Goal: Find specific page/section

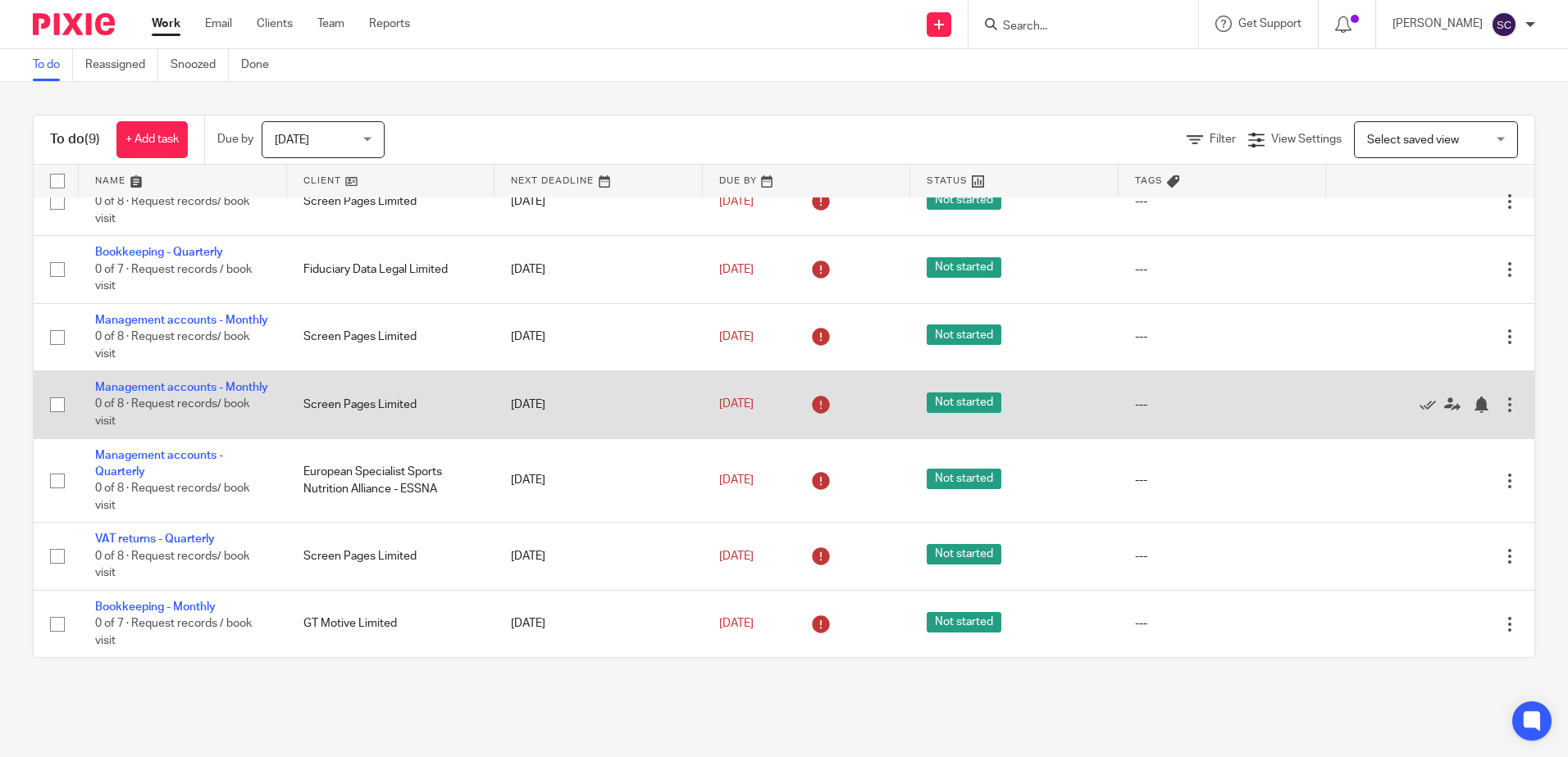
scroll to position [248, 0]
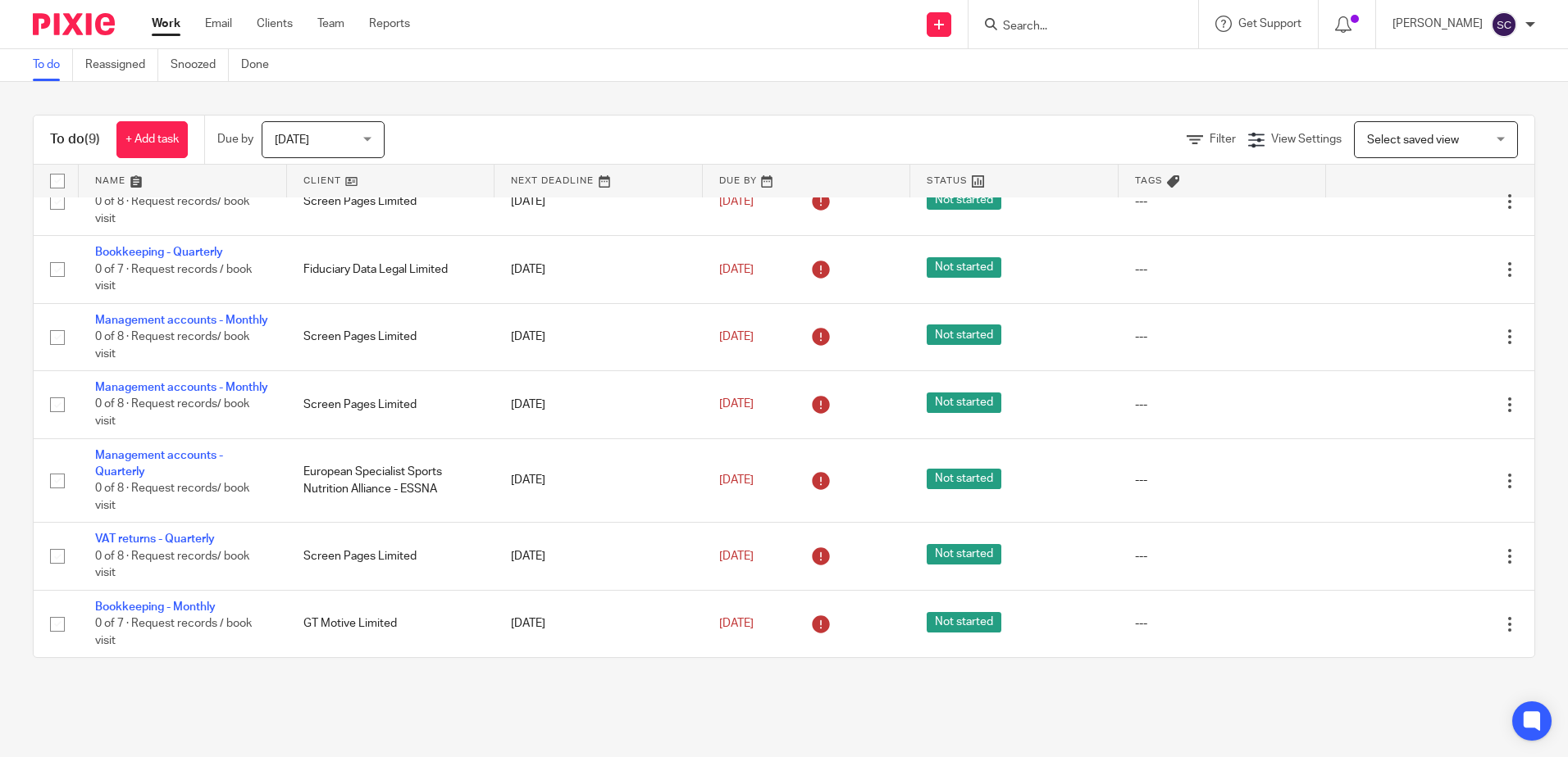
click at [169, 30] on link "Work" at bounding box center [166, 24] width 29 height 17
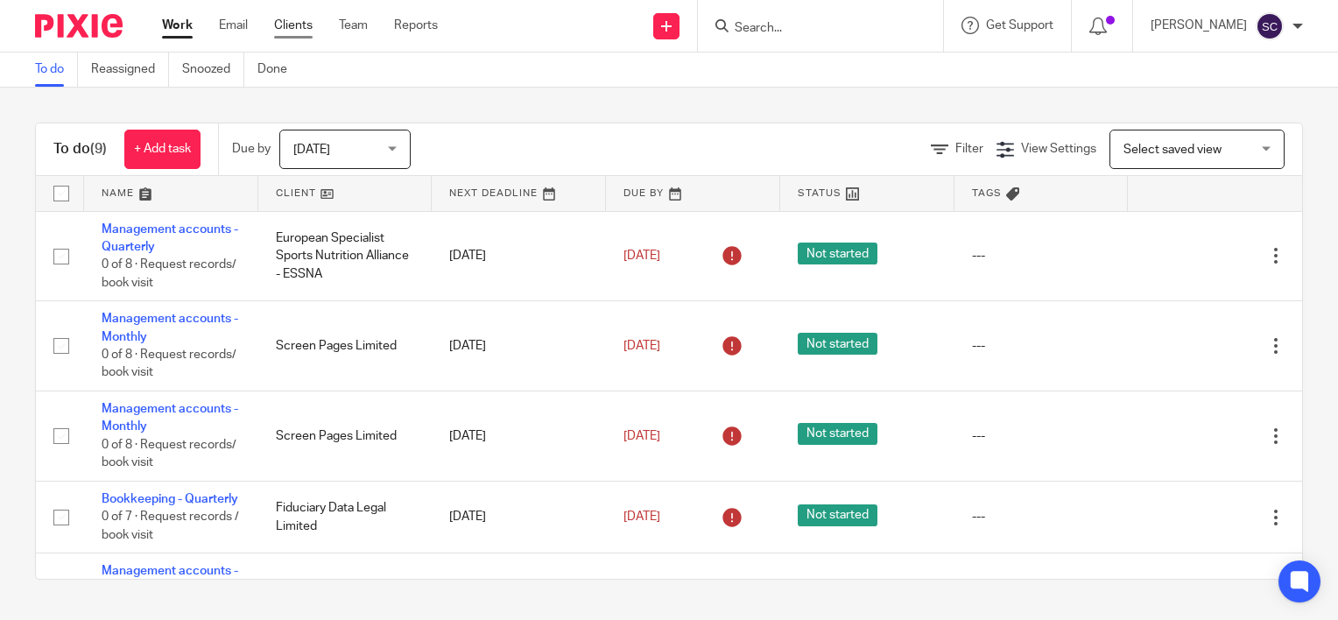
click at [297, 32] on link "Clients" at bounding box center [293, 26] width 39 height 18
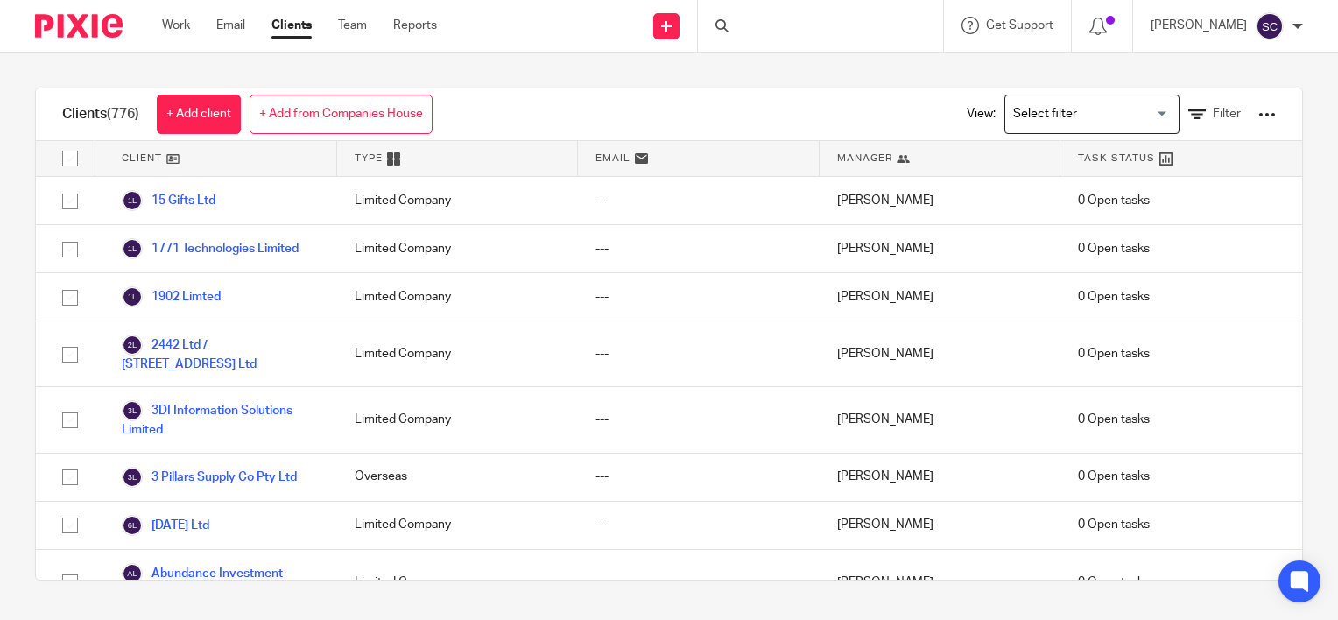
click at [806, 37] on div at bounding box center [820, 26] width 245 height 52
click at [785, 35] on input "Search" at bounding box center [812, 29] width 158 height 16
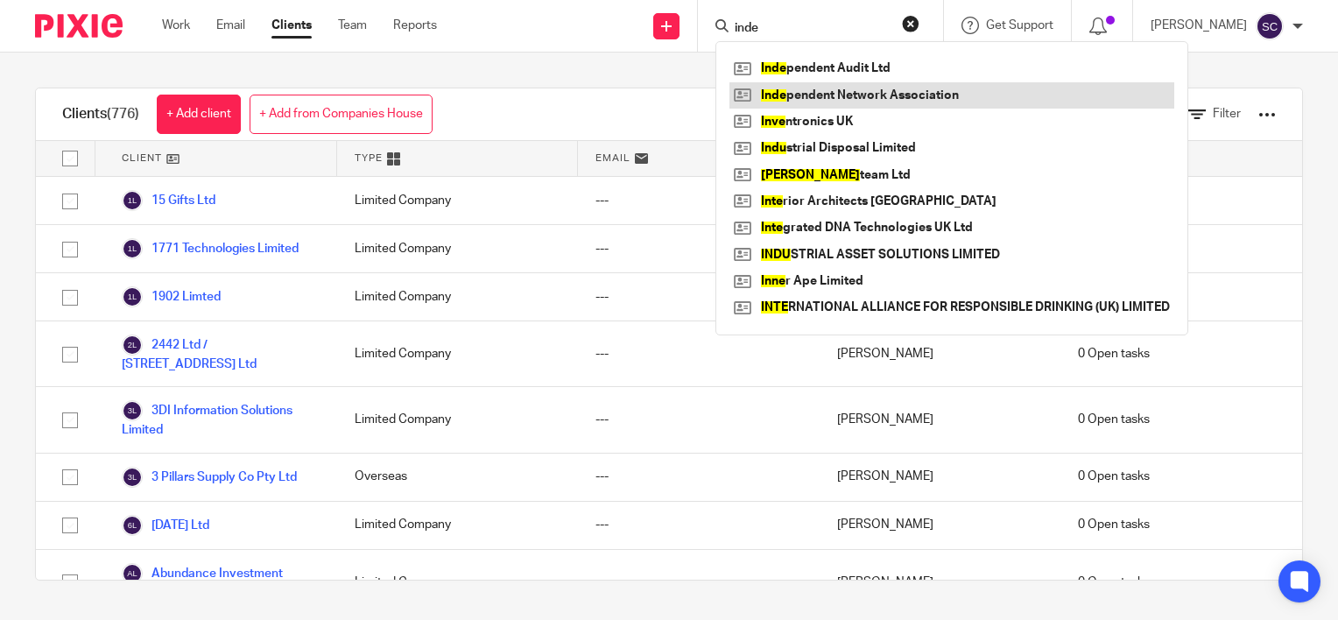
type input "inde"
click at [799, 91] on link at bounding box center [952, 95] width 445 height 26
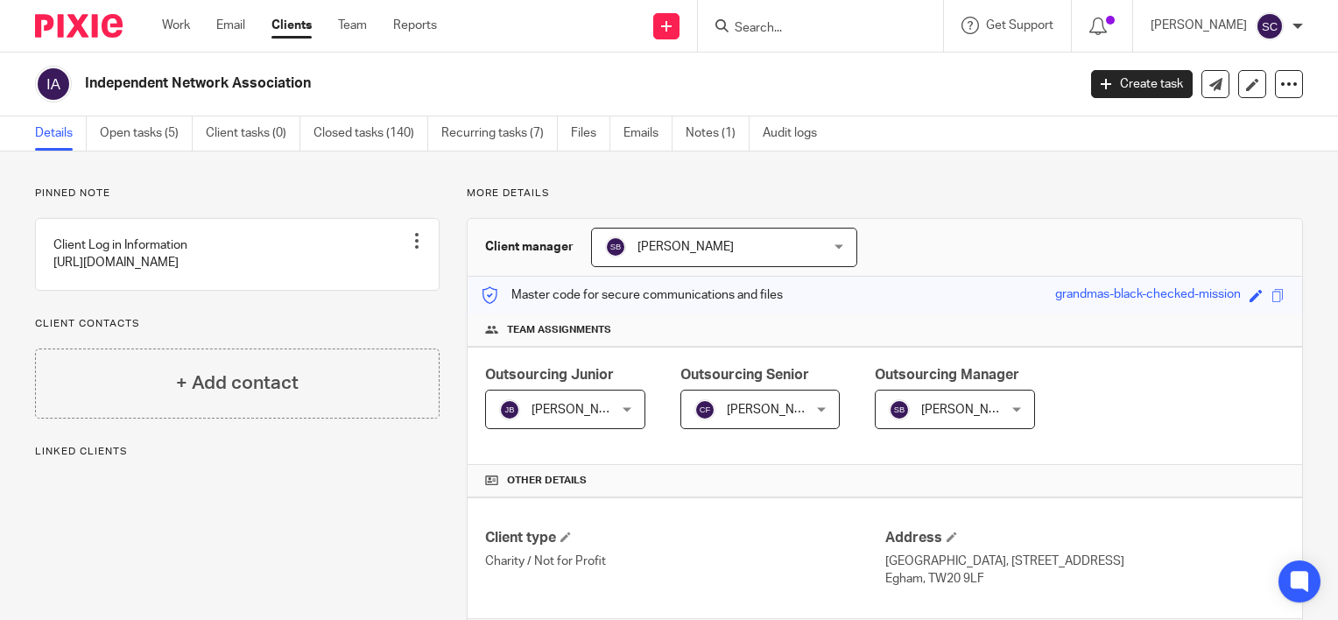
click at [239, 34] on link "Email" at bounding box center [230, 26] width 29 height 18
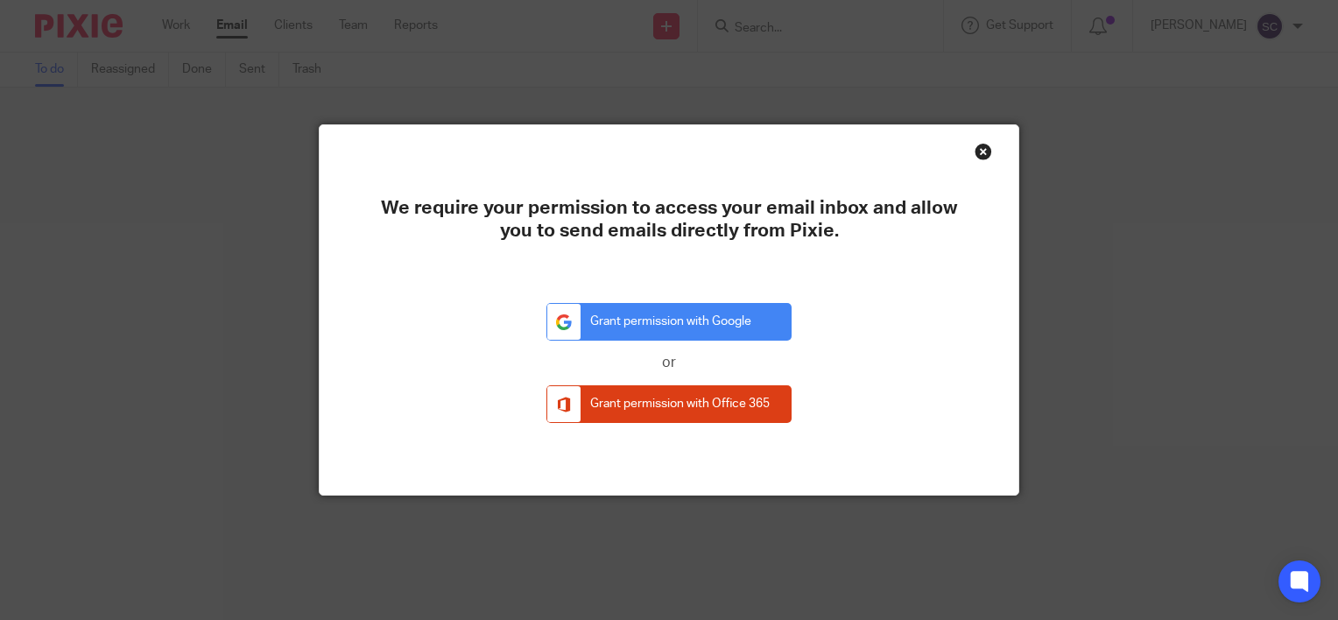
click at [977, 151] on div "Close this dialog window" at bounding box center [984, 152] width 18 height 18
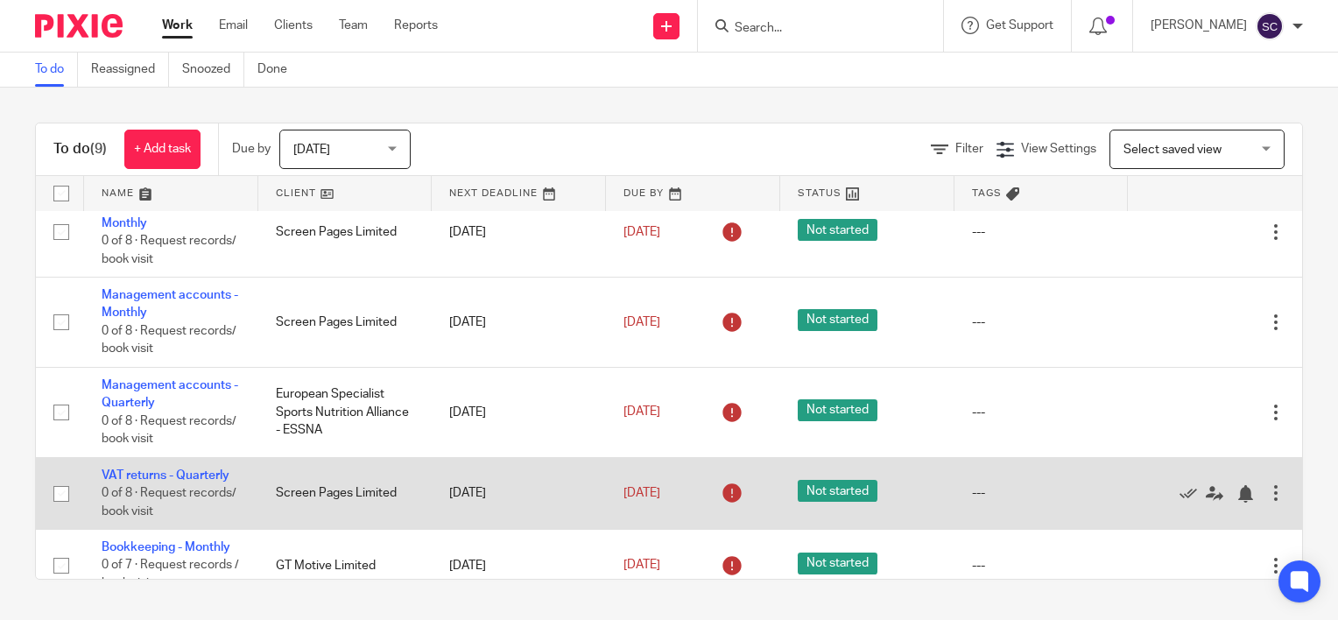
scroll to position [411, 0]
